Goal: Transaction & Acquisition: Purchase product/service

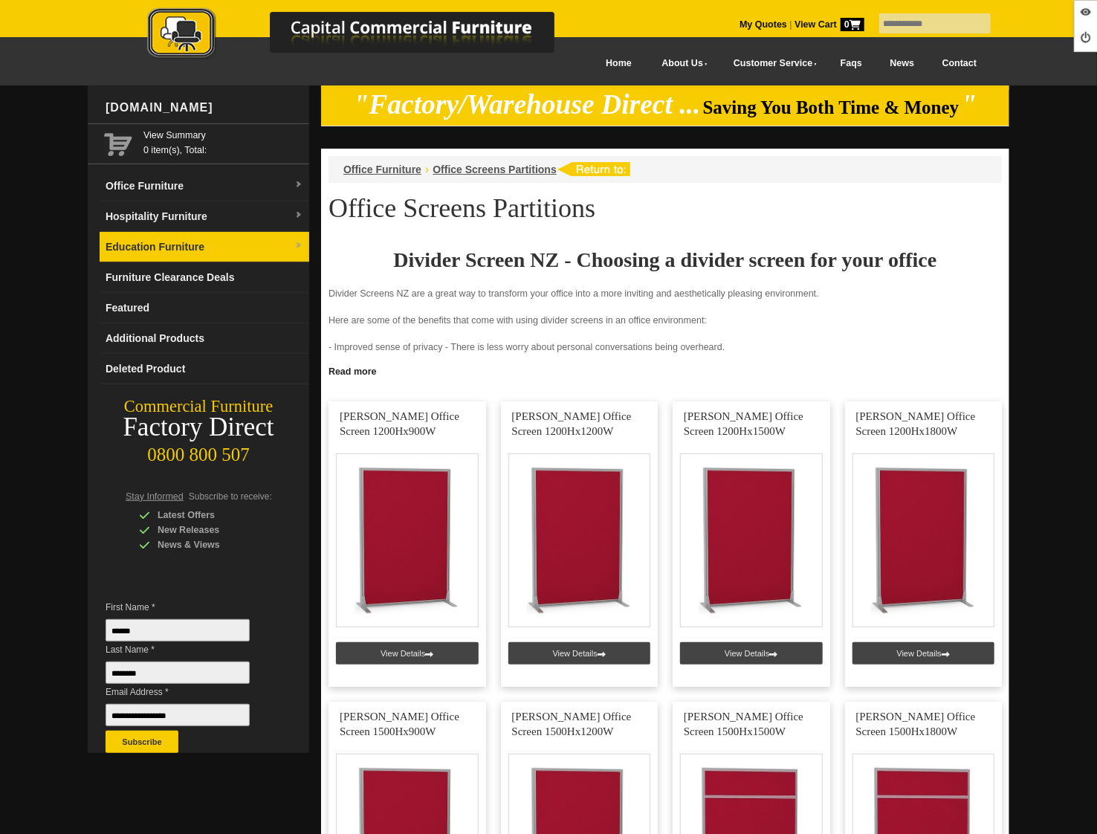
click at [171, 239] on link "Education Furniture" at bounding box center [205, 247] width 210 height 30
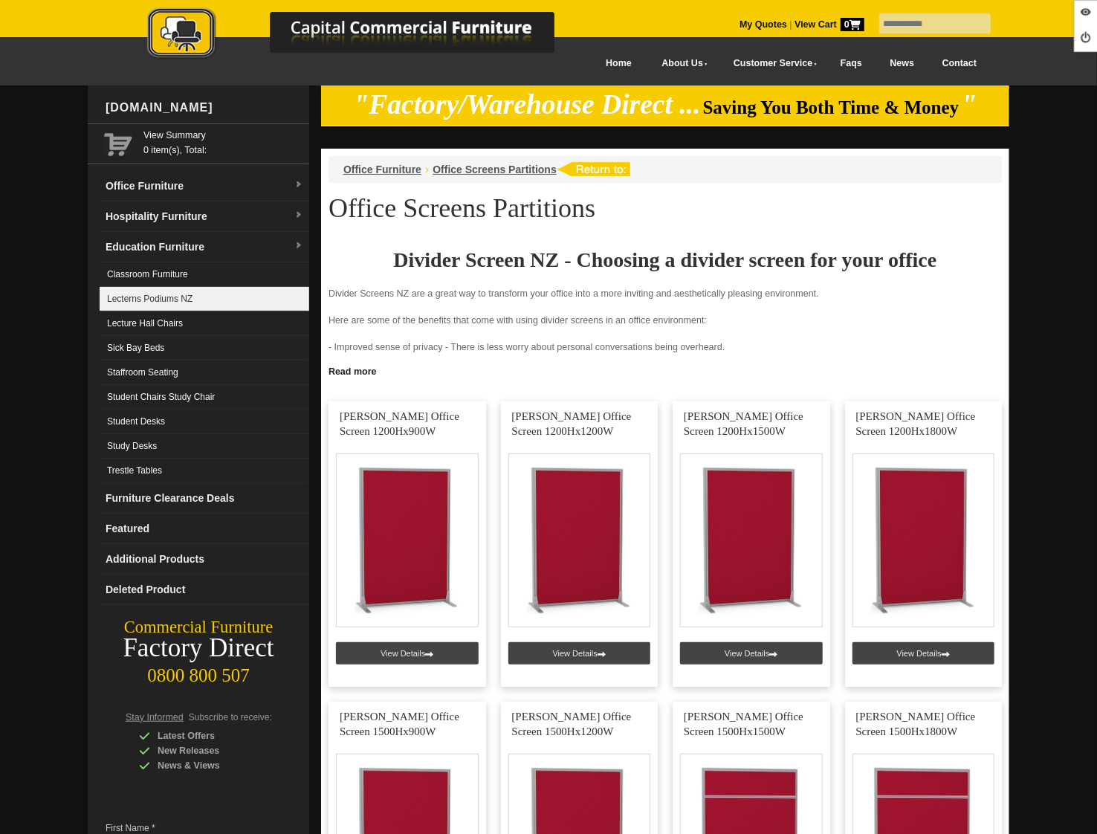
click at [167, 304] on link "Lecterns Podiums NZ" at bounding box center [205, 299] width 210 height 25
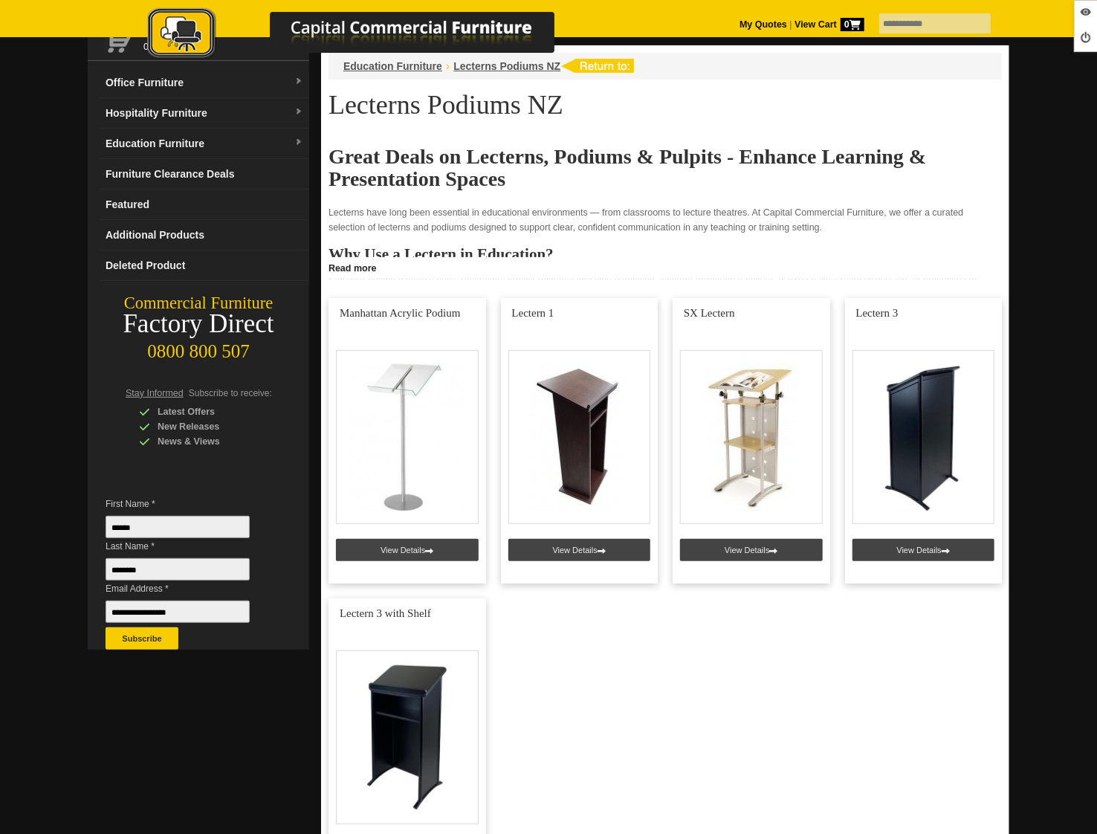
scroll to position [160, 0]
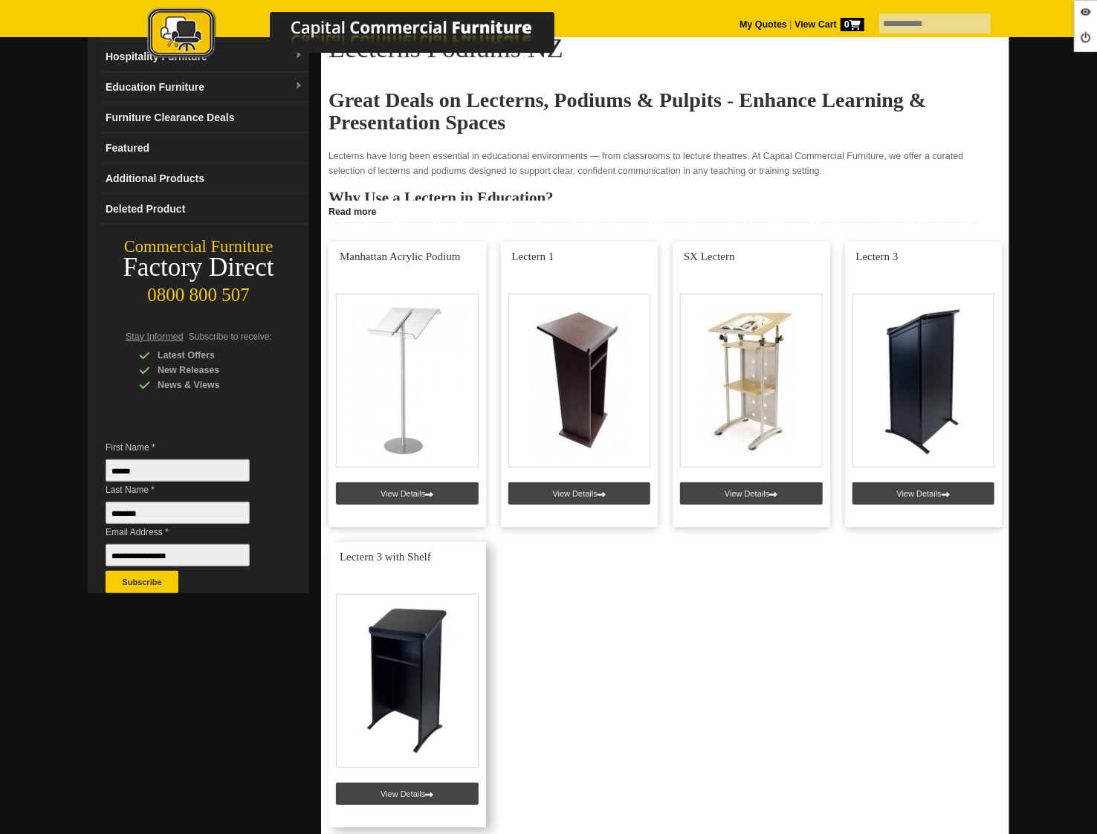
click at [398, 792] on link at bounding box center [407, 684] width 158 height 285
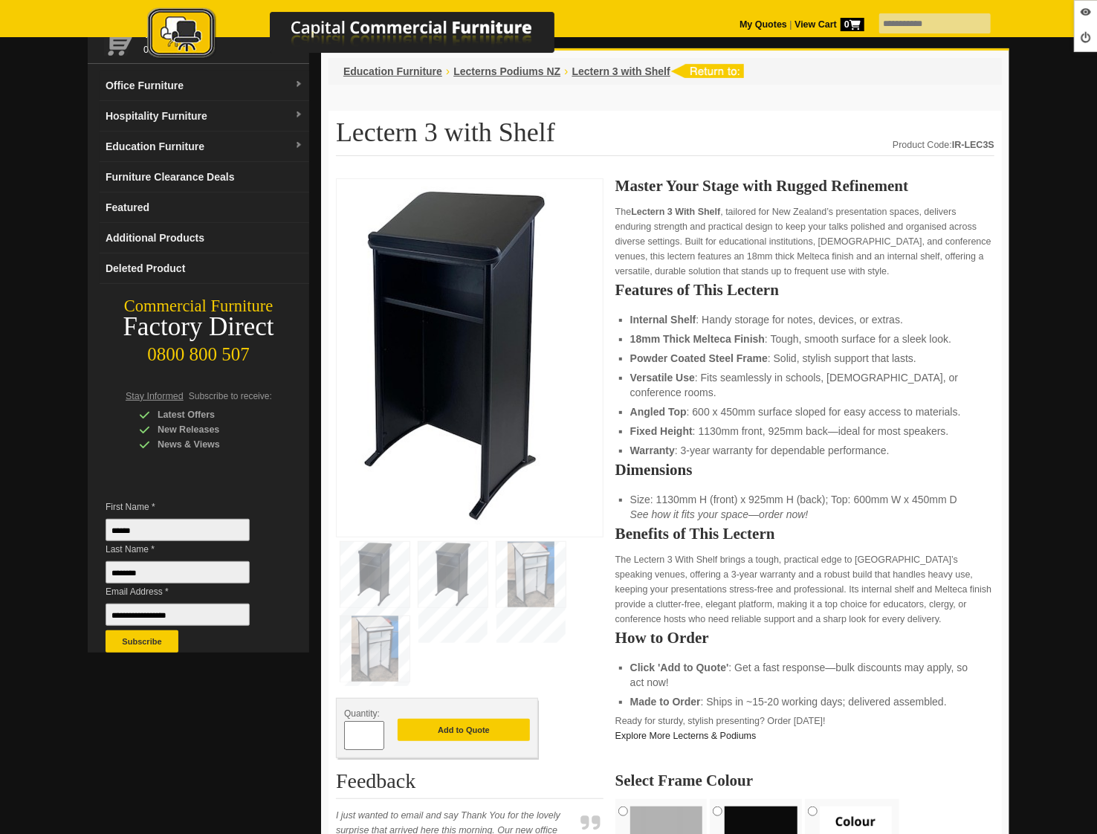
scroll to position [123, 0]
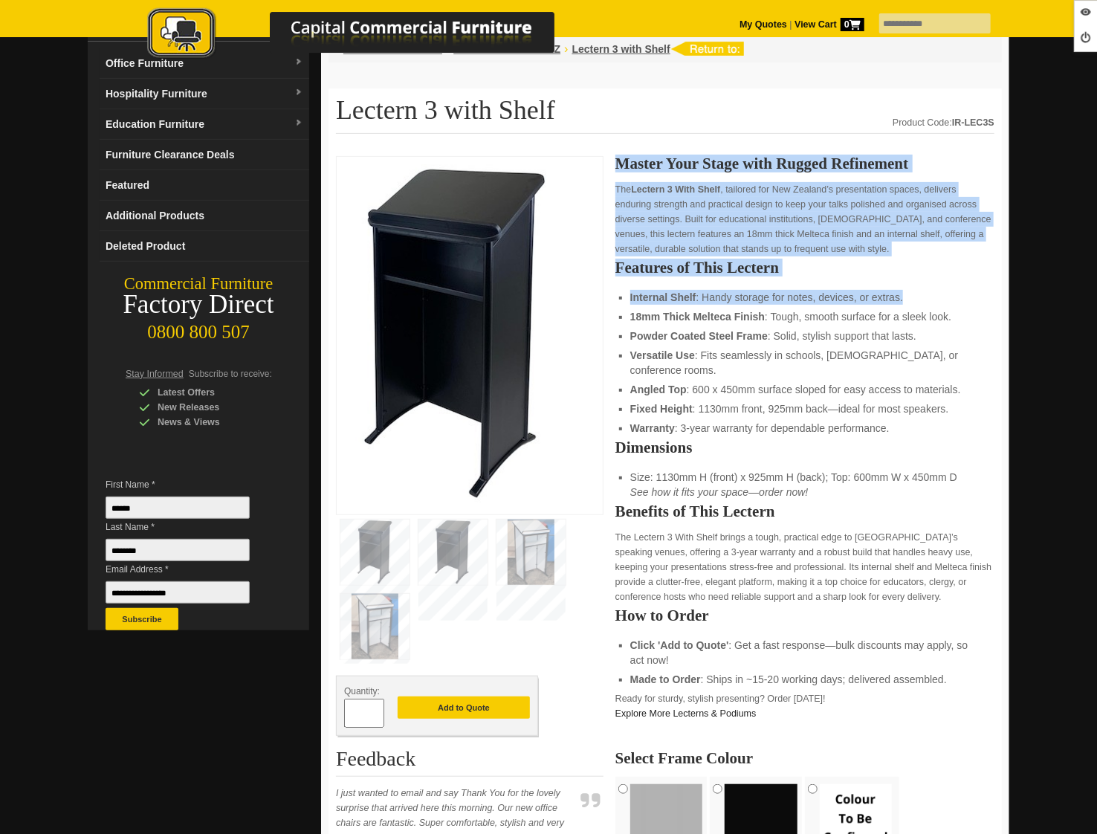
drag, startPoint x: 618, startPoint y: 161, endPoint x: 705, endPoint y: 307, distance: 169.6
click at [705, 307] on div "Master Your Stage with Rugged Refinement The Lectern 3 With Shelf , tailored fo…" at bounding box center [804, 784] width 379 height 1257
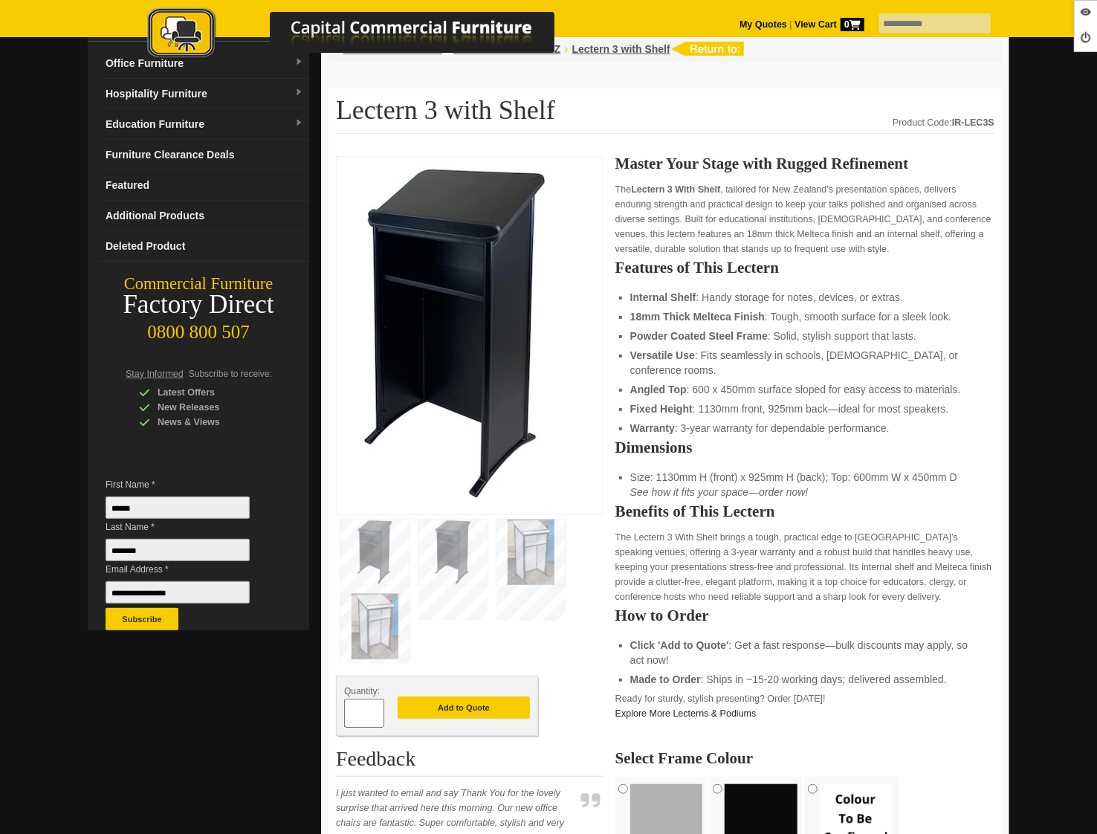
click at [733, 325] on ul "Internal Shelf : Handy storage for notes, devices, or extras. 18mm Thick Meltec…" at bounding box center [804, 363] width 349 height 146
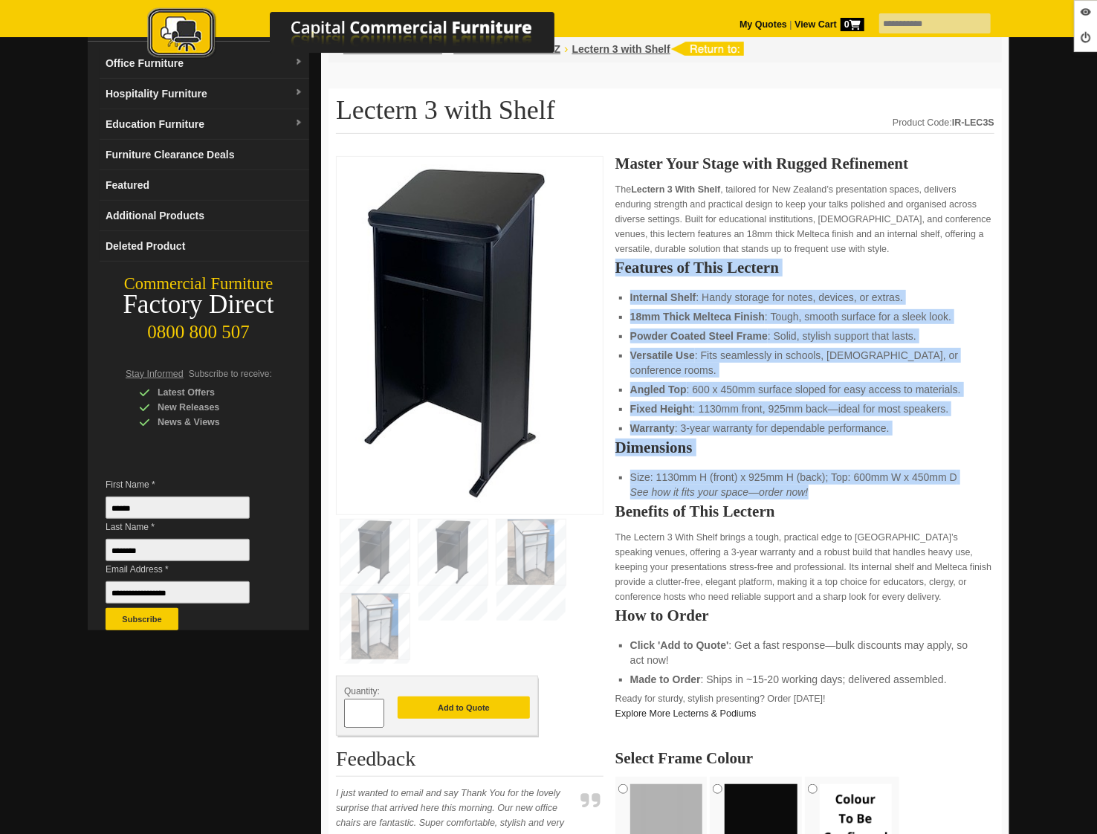
drag, startPoint x: 616, startPoint y: 267, endPoint x: 809, endPoint y: 470, distance: 279.6
click at [809, 470] on div "Master Your Stage with Rugged Refinement The Lectern 3 With Shelf , tailored fo…" at bounding box center [804, 784] width 379 height 1257
drag, startPoint x: 622, startPoint y: 166, endPoint x: 820, endPoint y: 681, distance: 551.6
click at [820, 681] on div "Master Your Stage with Rugged Refinement The Lectern 3 With Shelf , tailored fo…" at bounding box center [804, 784] width 379 height 1257
copy div "Master Your Stage with Rugged Refinement The Lectern 3 With Shelf , tailored fo…"
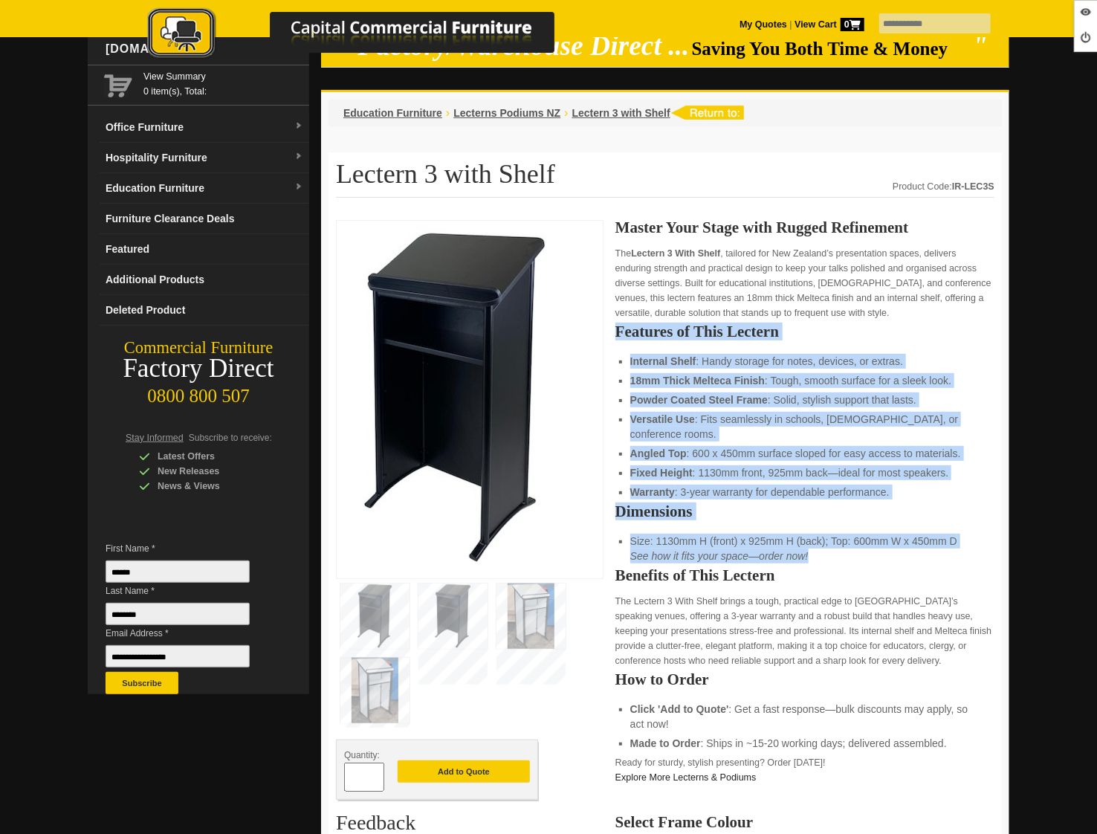
scroll to position [0, 0]
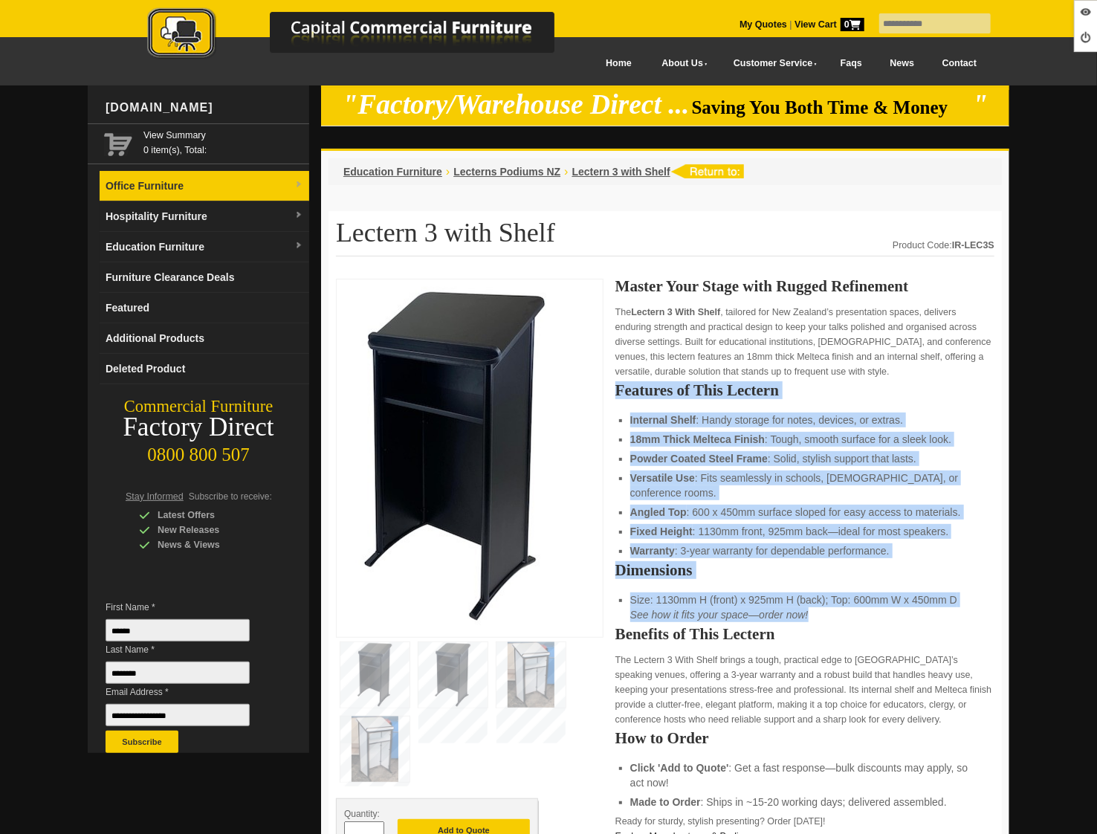
click at [204, 188] on link "Office Furniture" at bounding box center [205, 186] width 210 height 30
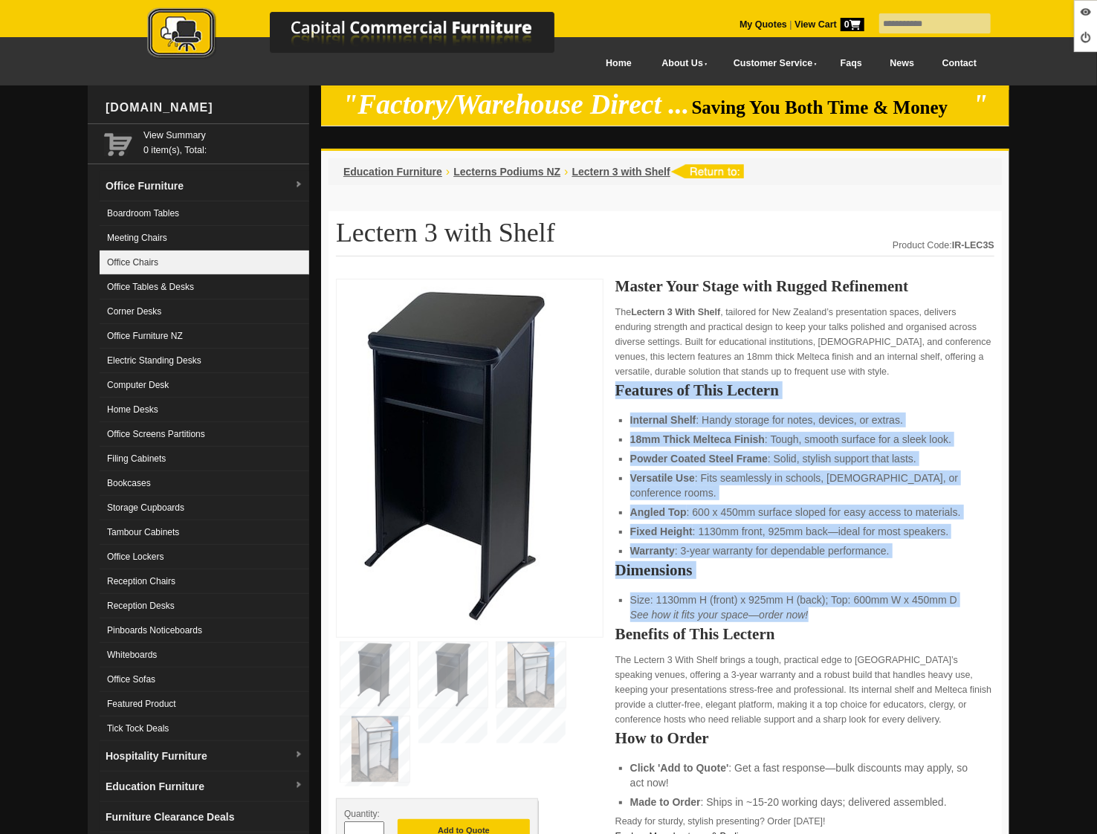
click at [185, 258] on link "Office Chairs" at bounding box center [205, 262] width 210 height 25
